Goal: Task Accomplishment & Management: Use online tool/utility

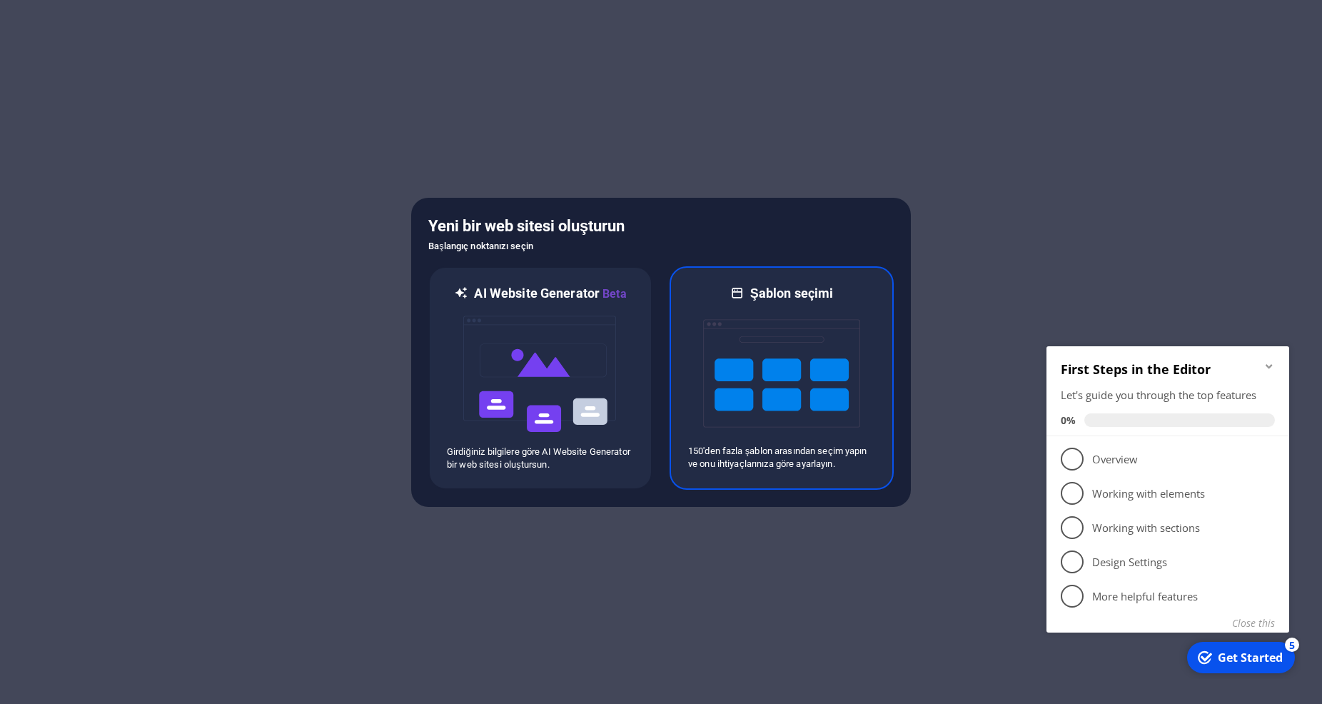
click at [722, 313] on img at bounding box center [781, 373] width 157 height 143
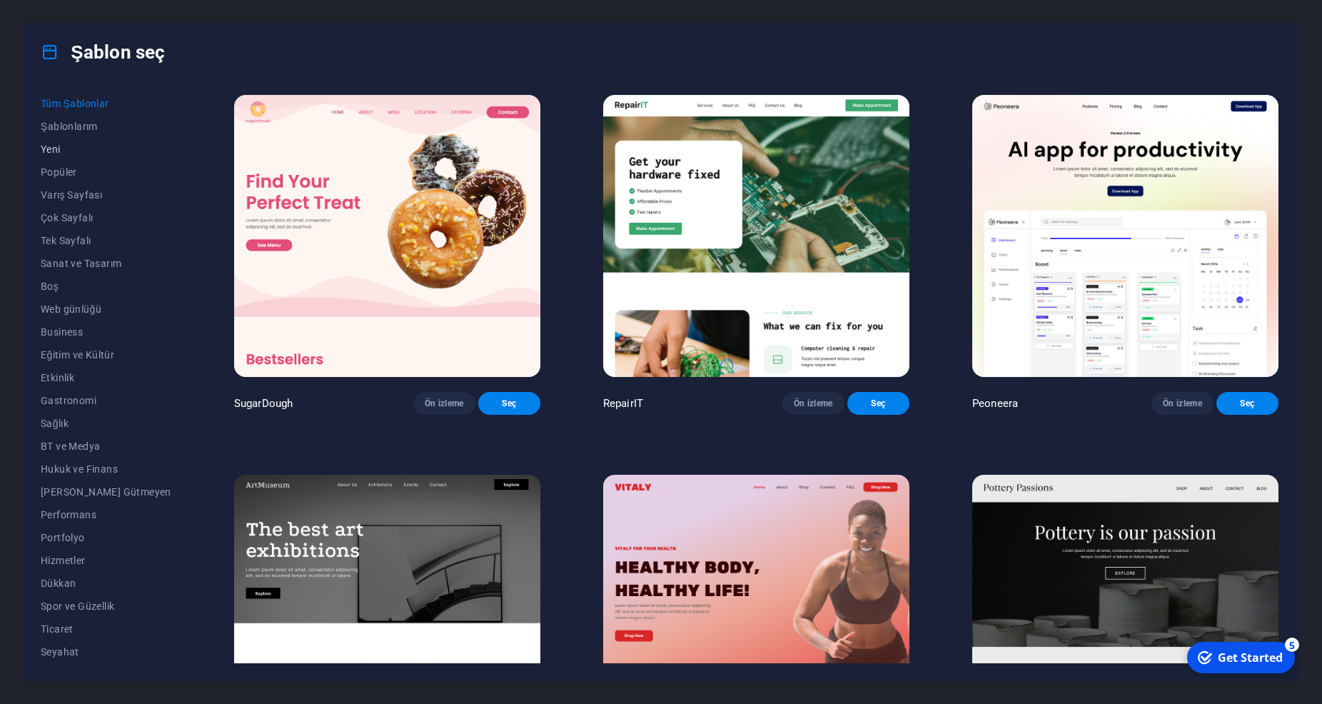
click at [56, 144] on span "Yeni" at bounding box center [106, 148] width 131 height 11
click at [91, 512] on span "Performans" at bounding box center [106, 514] width 131 height 11
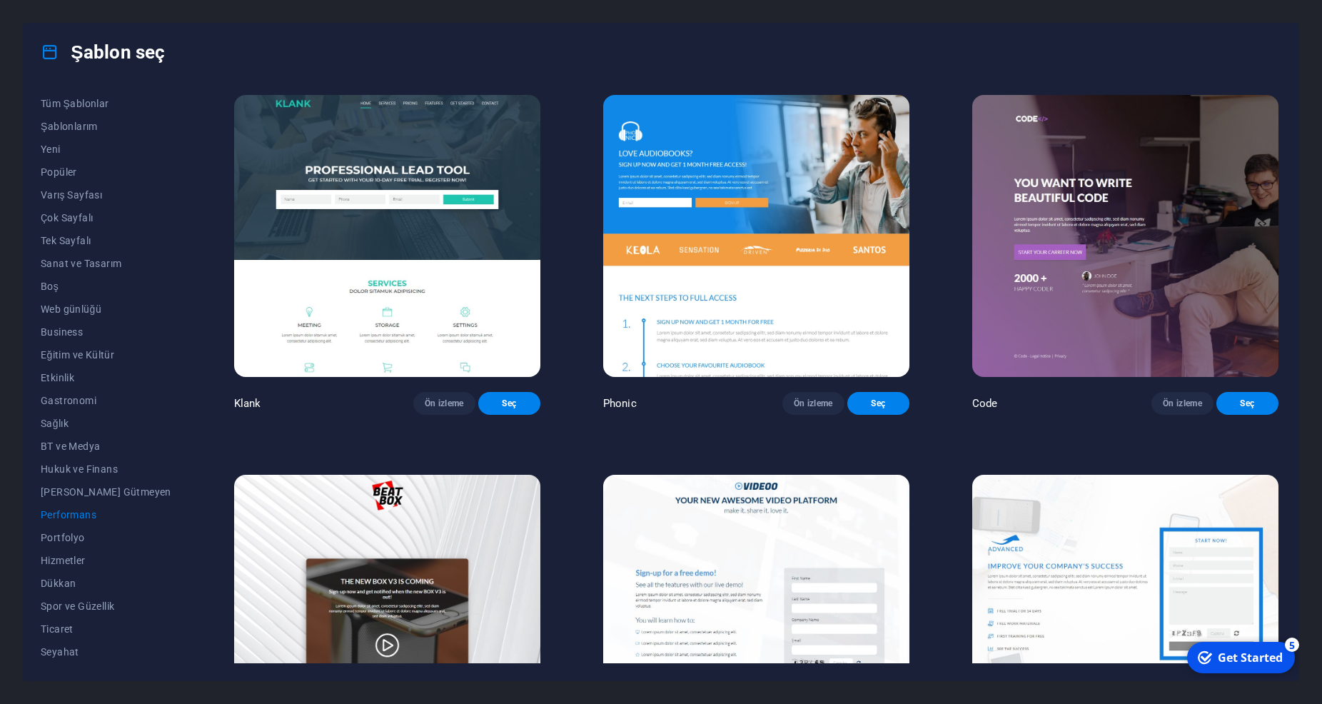
click at [326, 319] on img at bounding box center [387, 236] width 306 height 282
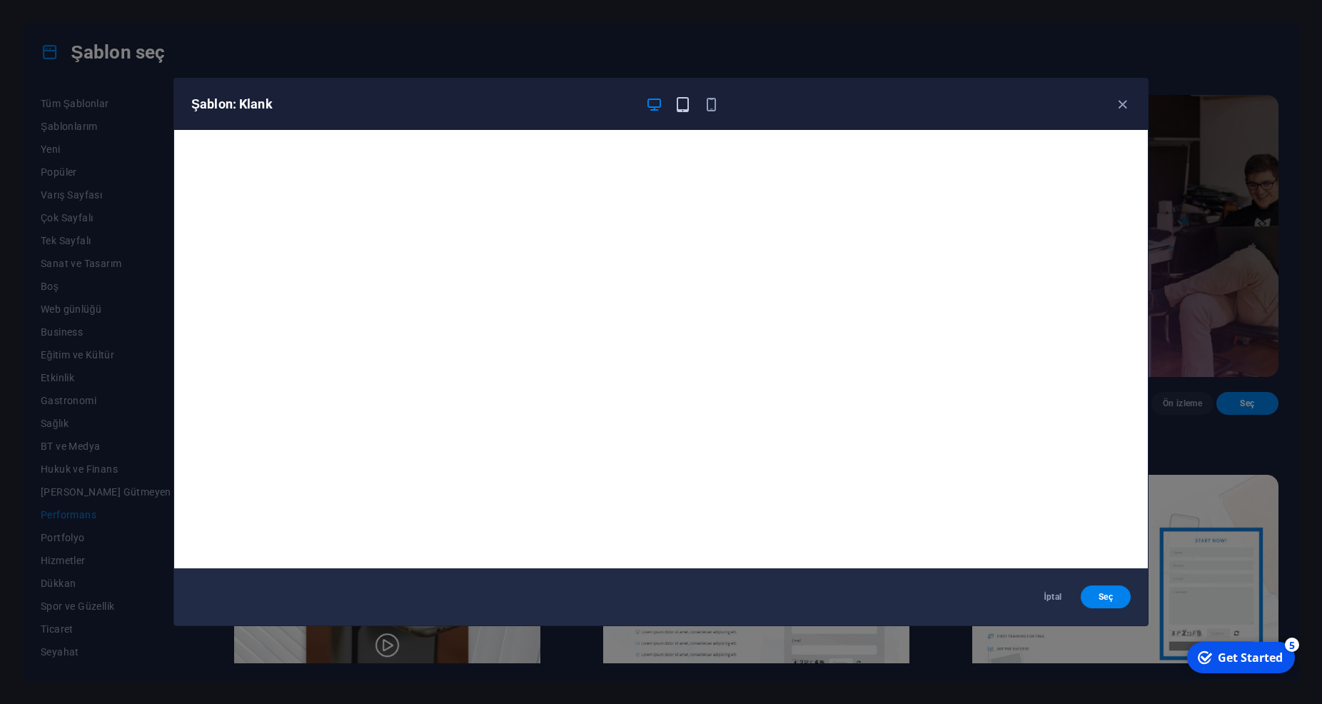
click at [683, 103] on icon "button" at bounding box center [682, 104] width 16 height 16
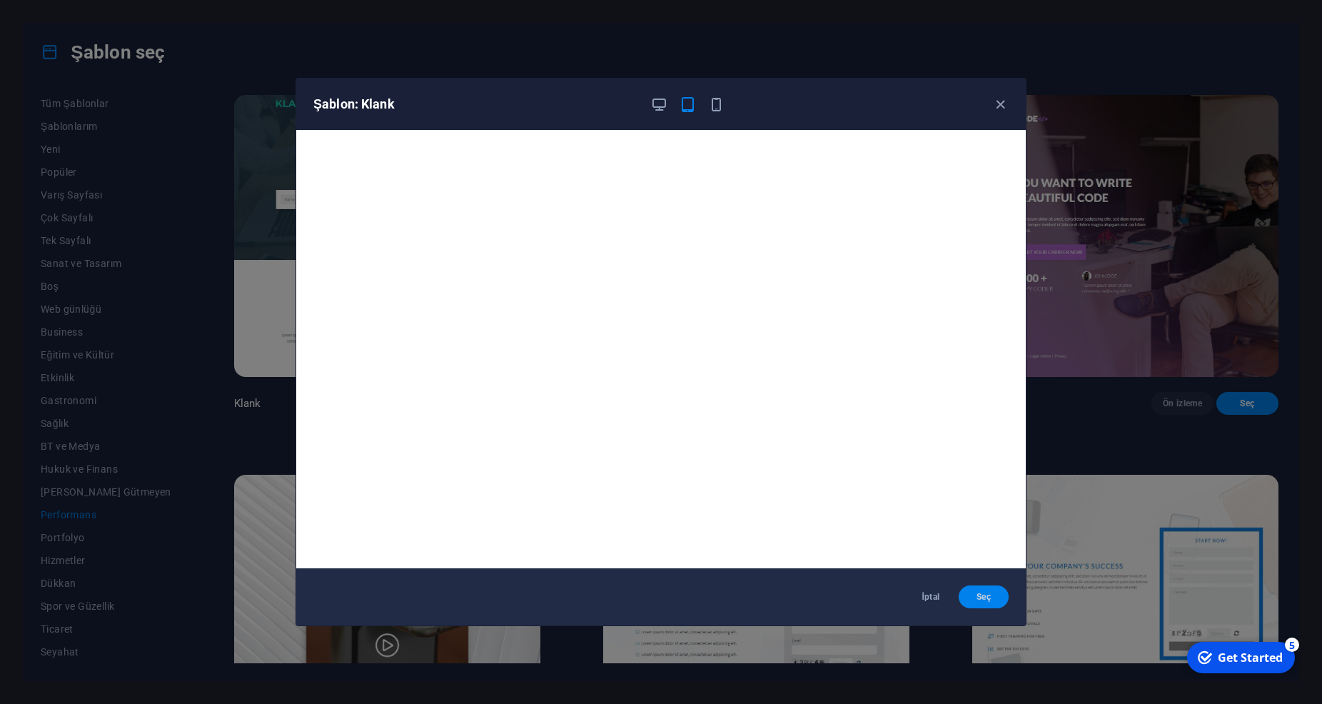
click at [985, 601] on span "Seç" at bounding box center [983, 596] width 27 height 11
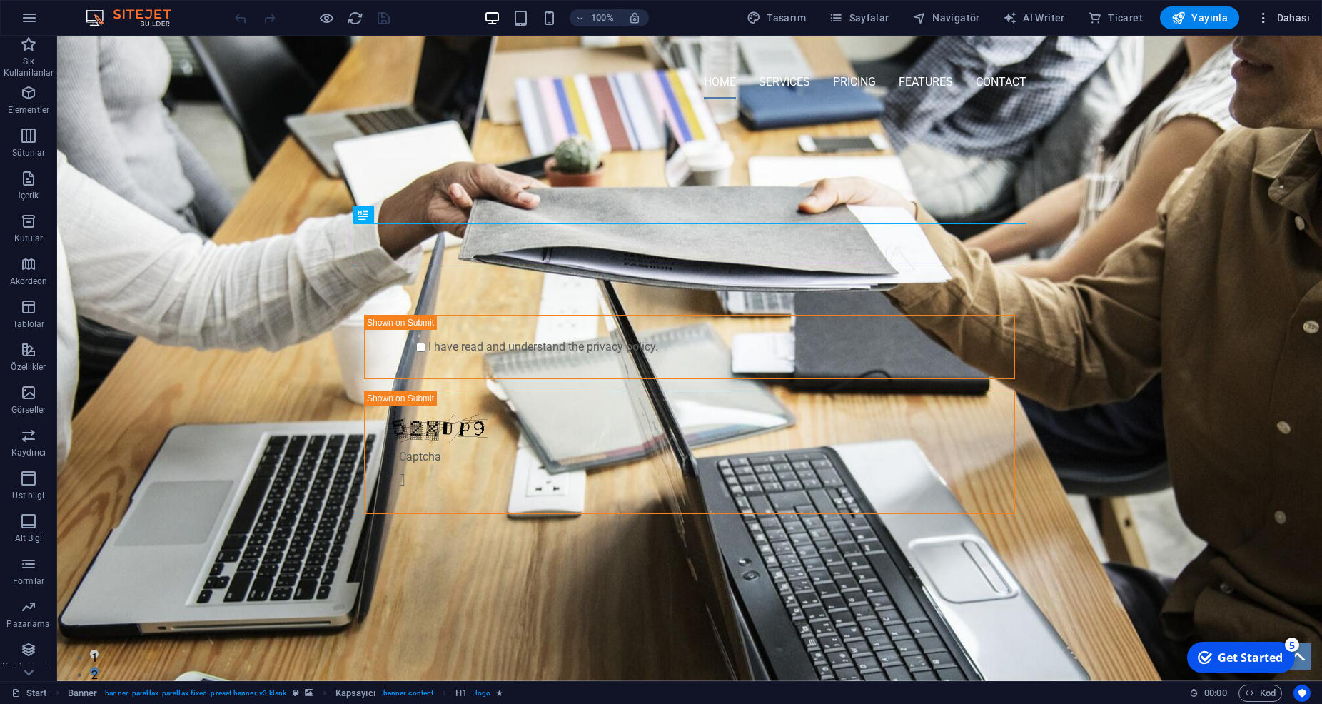
click at [1285, 20] on span "Dahası" at bounding box center [1283, 18] width 54 height 14
